Goal: Transaction & Acquisition: Obtain resource

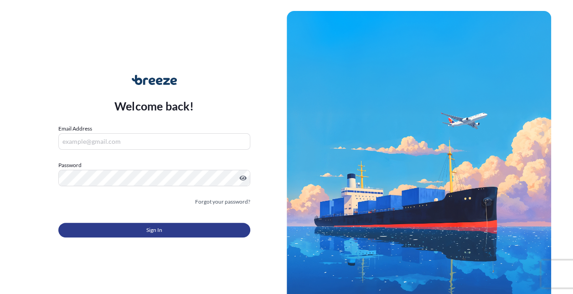
type input "[EMAIL_ADDRESS][PERSON_NAME][DOMAIN_NAME]"
click at [130, 229] on button "Sign In" at bounding box center [154, 230] width 192 height 15
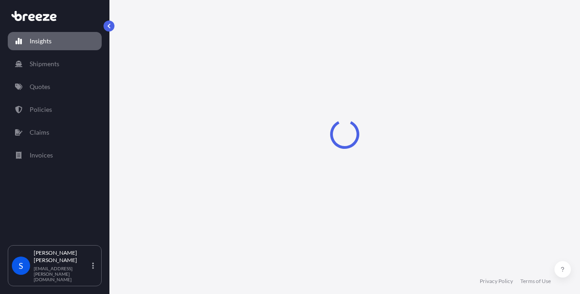
select select "2025"
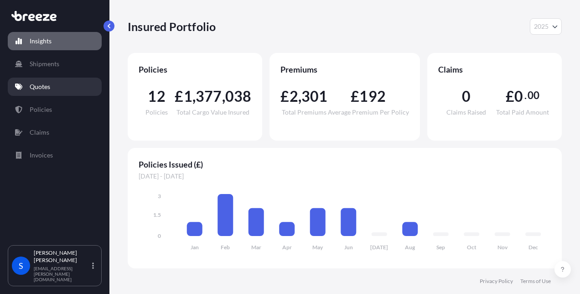
click at [54, 90] on link "Quotes" at bounding box center [55, 87] width 94 height 18
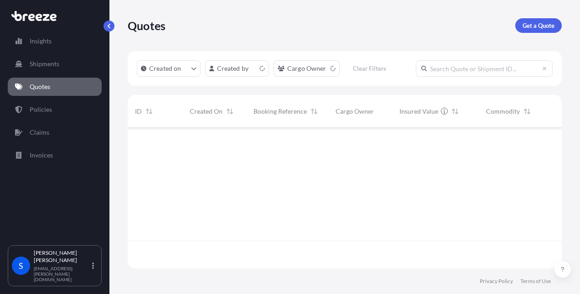
scroll to position [139, 427]
click at [547, 26] on p "Get a Quote" at bounding box center [539, 25] width 32 height 9
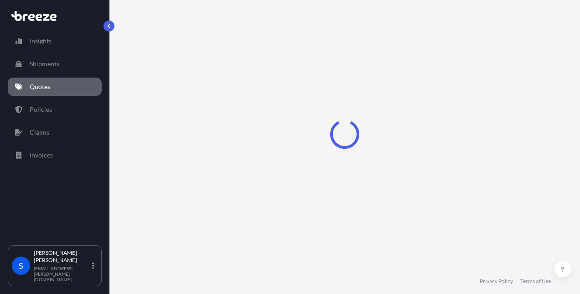
select select "Road"
select select "Sea"
select select "1"
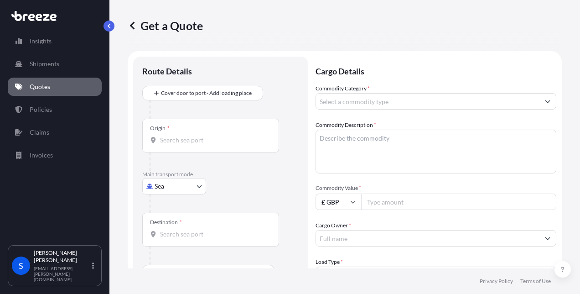
scroll to position [15, 0]
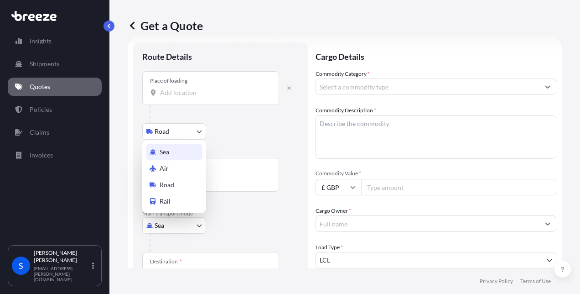
click at [194, 227] on body "Insights Shipments Quotes Policies Claims Invoices S [PERSON_NAME] [PERSON_NAME…" at bounding box center [290, 147] width 580 height 294
click at [166, 167] on span "Air" at bounding box center [164, 168] width 9 height 9
select select "Air"
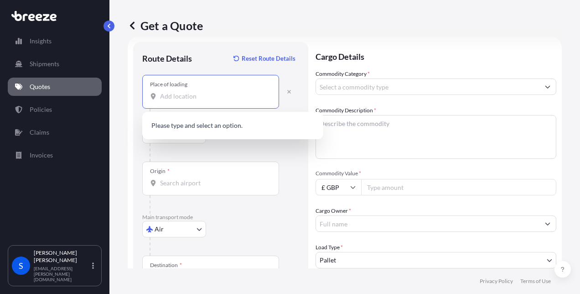
click at [181, 98] on input "Place of loading" at bounding box center [214, 96] width 108 height 9
type input "0"
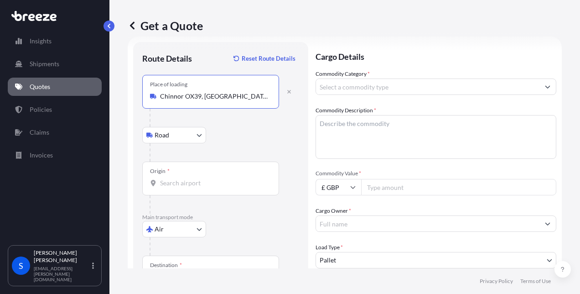
type input "Chinnor OX39, [GEOGRAPHIC_DATA]"
click at [178, 182] on input "Origin *" at bounding box center [214, 182] width 108 height 9
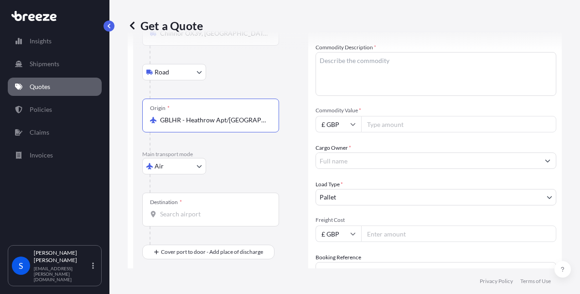
scroll to position [96, 0]
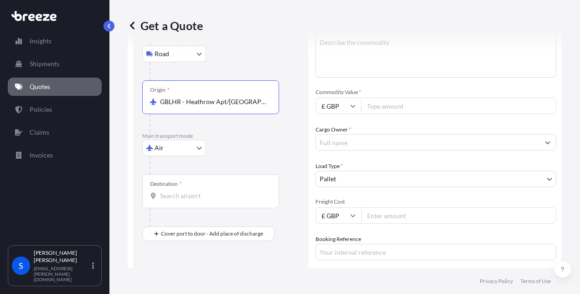
type input "GBLHR - Heathrow Apt/[GEOGRAPHIC_DATA], [GEOGRAPHIC_DATA]"
click at [173, 192] on input "Destination *" at bounding box center [214, 195] width 108 height 9
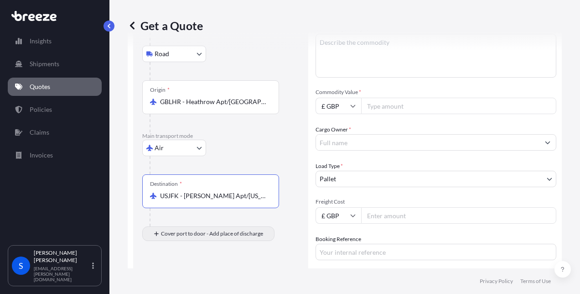
type input "USJFK - [PERSON_NAME] Apt/[US_STATE], [GEOGRAPHIC_DATA]"
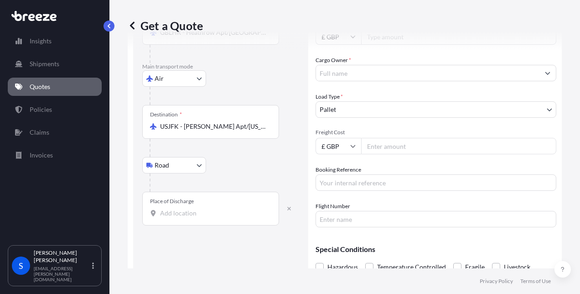
scroll to position [178, 0]
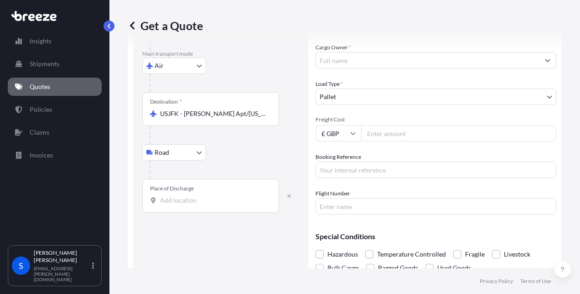
click at [176, 198] on input "Place of Discharge" at bounding box center [214, 200] width 108 height 9
type input "[US_STATE][GEOGRAPHIC_DATA]"
click at [333, 54] on input "Cargo Owner *" at bounding box center [428, 60] width 224 height 16
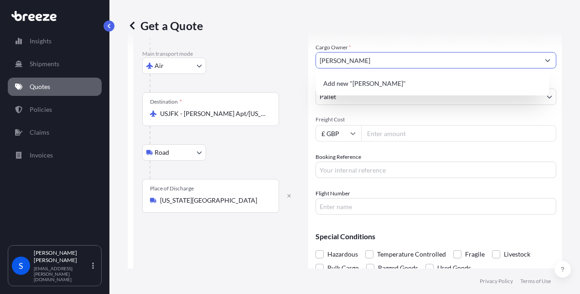
type input "[PERSON_NAME]"
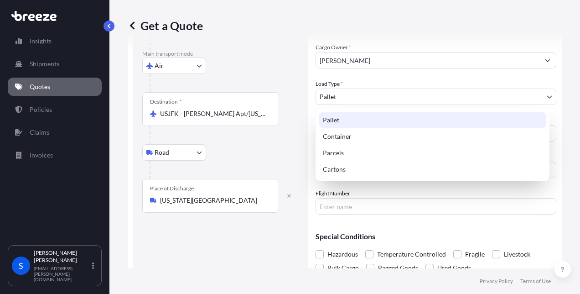
click at [362, 95] on body "1 option available. 0 options available. 1 option available. 0 options availabl…" at bounding box center [290, 147] width 580 height 294
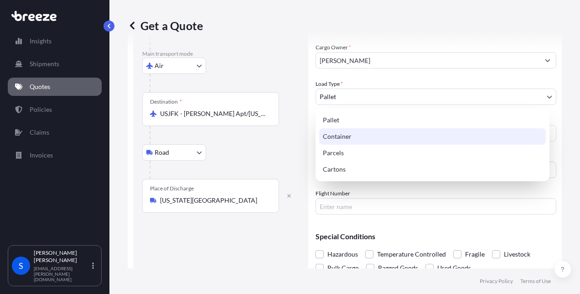
click at [341, 138] on div "Container" at bounding box center [432, 136] width 227 height 16
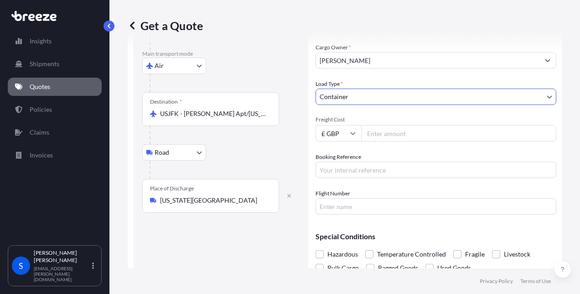
click at [365, 98] on body "1 option available. 0 options available. 1 option available. 0 options availabl…" at bounding box center [290, 147] width 580 height 294
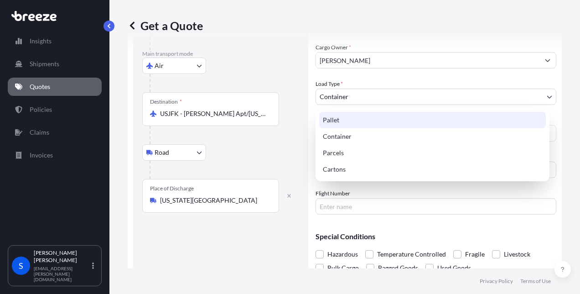
click at [339, 117] on div "Pallet" at bounding box center [432, 120] width 227 height 16
select select "1"
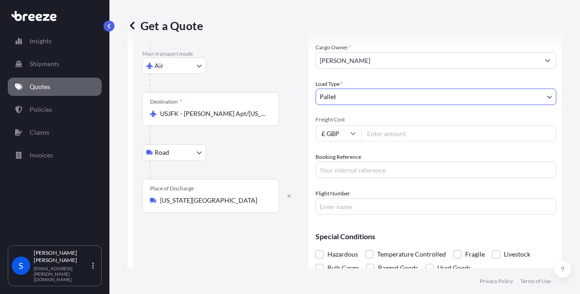
click at [356, 104] on body "Insights Shipments Quotes Policies Claims Invoices S [PERSON_NAME] [PERSON_NAME…" at bounding box center [290, 147] width 580 height 294
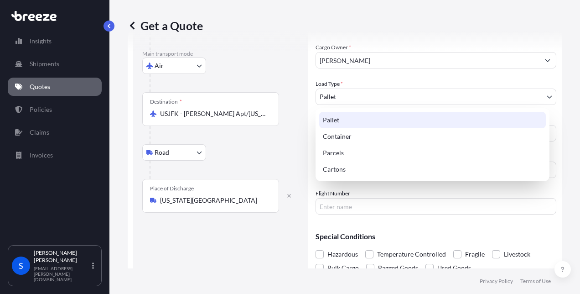
click at [349, 119] on div "Pallet" at bounding box center [432, 120] width 227 height 16
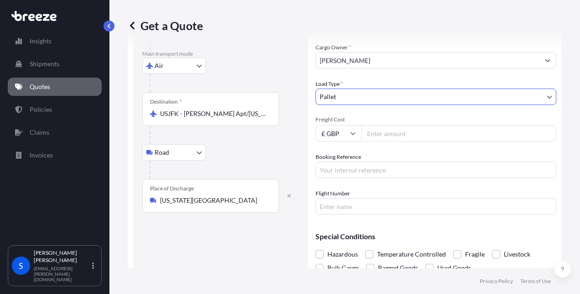
click at [425, 136] on input "Freight Cost" at bounding box center [458, 133] width 195 height 16
type input "1685"
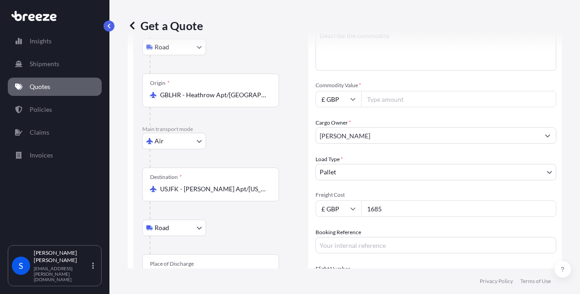
scroll to position [102, 0]
click at [352, 95] on input "£ GBP" at bounding box center [339, 99] width 46 height 16
click at [334, 159] on div "$ USD" at bounding box center [338, 162] width 38 height 17
type input "$ USD"
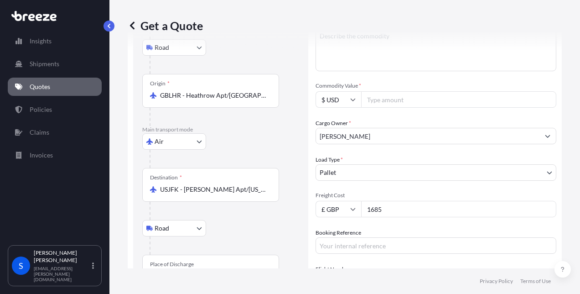
click at [388, 98] on input "Commodity Value *" at bounding box center [458, 99] width 195 height 16
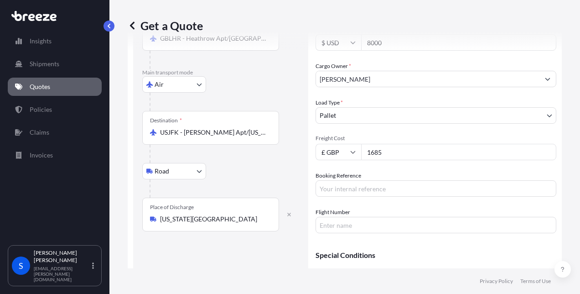
scroll to position [167, 0]
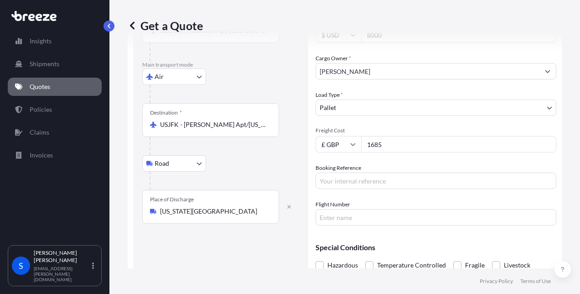
type input "8000"
click at [388, 181] on input "Booking Reference" at bounding box center [436, 180] width 241 height 16
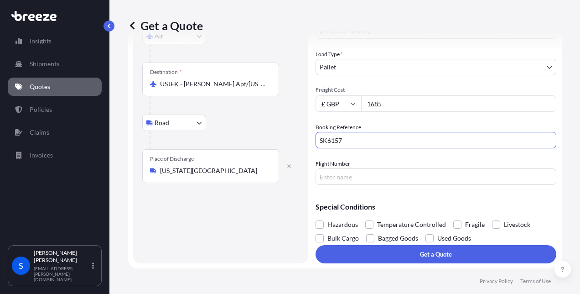
scroll to position [208, 0]
type input "SK6157"
click at [457, 223] on span at bounding box center [457, 224] width 8 height 8
click at [453, 217] on input "Fragile" at bounding box center [453, 217] width 0 height 0
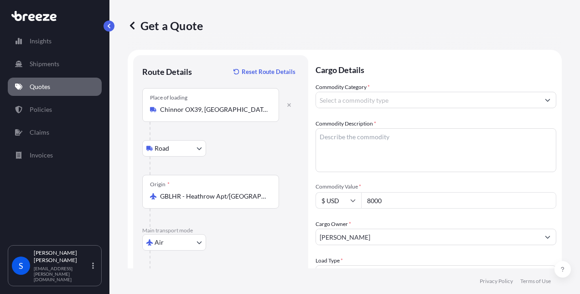
scroll to position [0, 0]
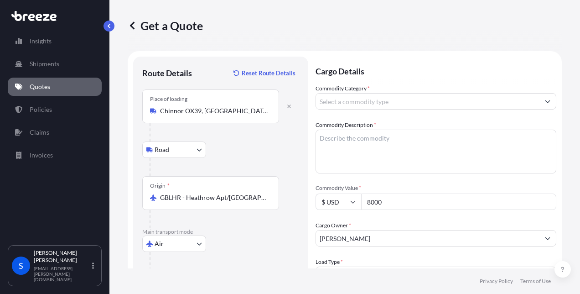
click at [373, 143] on textarea "Commodity Description *" at bounding box center [436, 152] width 241 height 44
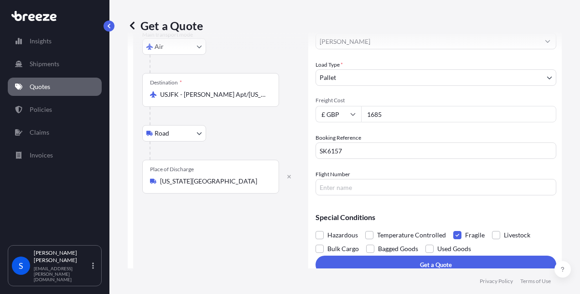
scroll to position [208, 0]
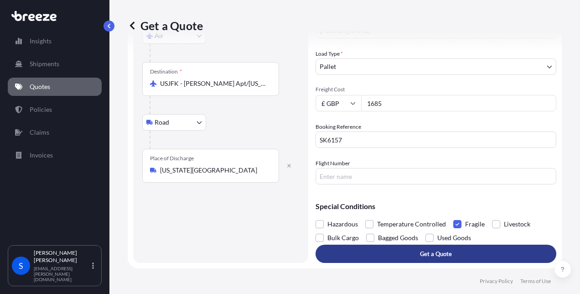
type textarea "ARTWORK - IN CASE"
click at [399, 252] on button "Get a Quote" at bounding box center [436, 253] width 241 height 18
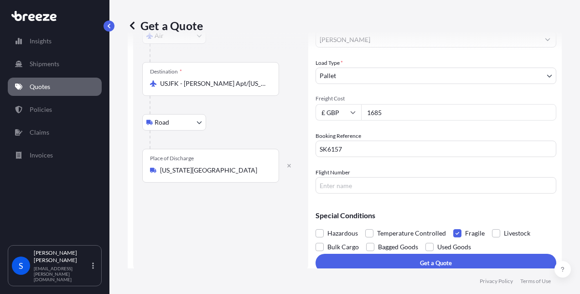
scroll to position [217, 0]
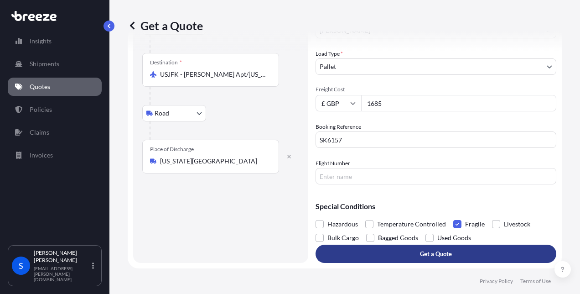
click at [411, 253] on button "Get a Quote" at bounding box center [436, 253] width 241 height 18
click at [420, 253] on p "Get a Quote" at bounding box center [436, 253] width 32 height 9
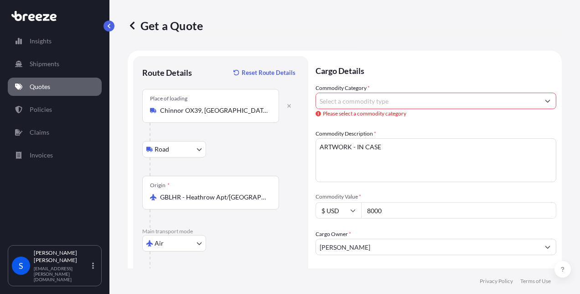
scroll to position [0, 0]
click at [336, 102] on input "Commodity Category *" at bounding box center [428, 101] width 224 height 16
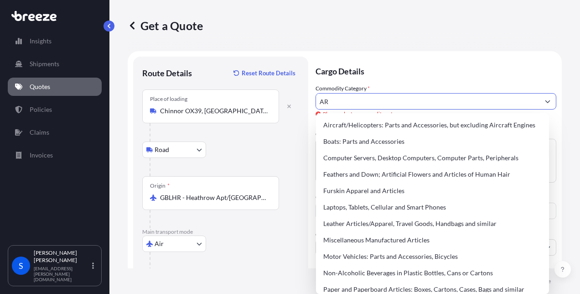
type input "A"
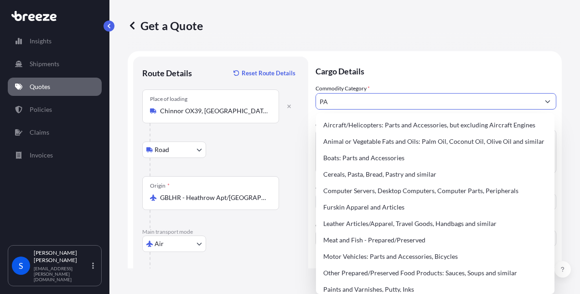
type input "P"
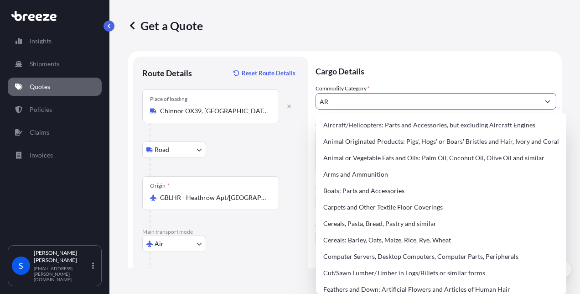
type input "A"
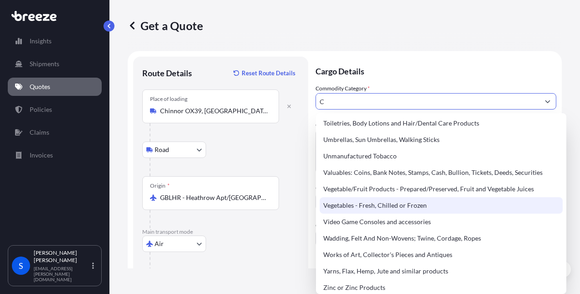
scroll to position [1582, 0]
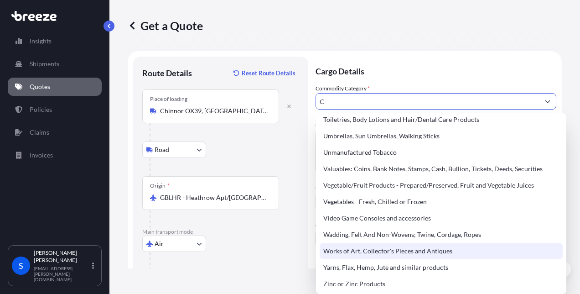
click at [394, 248] on div "Works of Art, Collector's Pieces and Antiques" at bounding box center [441, 251] width 243 height 16
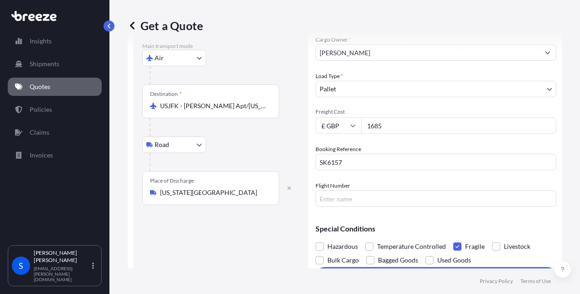
scroll to position [208, 0]
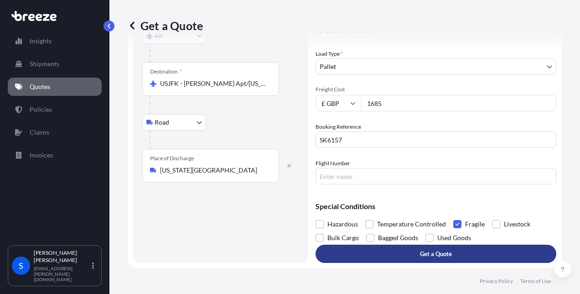
type input "Works of Art, Collector's Pieces and Antiques"
click at [444, 250] on p "Get a Quote" at bounding box center [436, 253] width 32 height 9
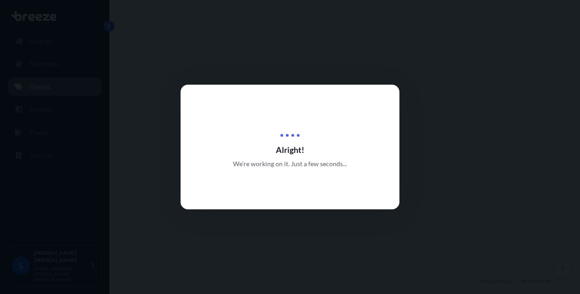
select select "Road"
select select "Air"
select select "Road"
select select "1"
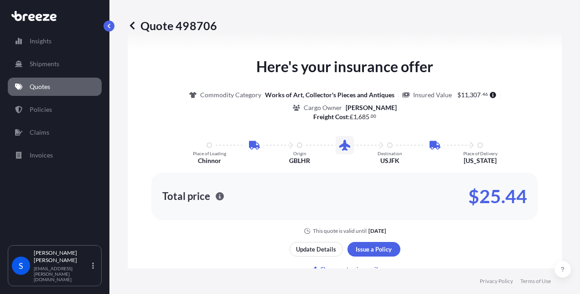
scroll to position [663, 0]
